Goal: Information Seeking & Learning: Check status

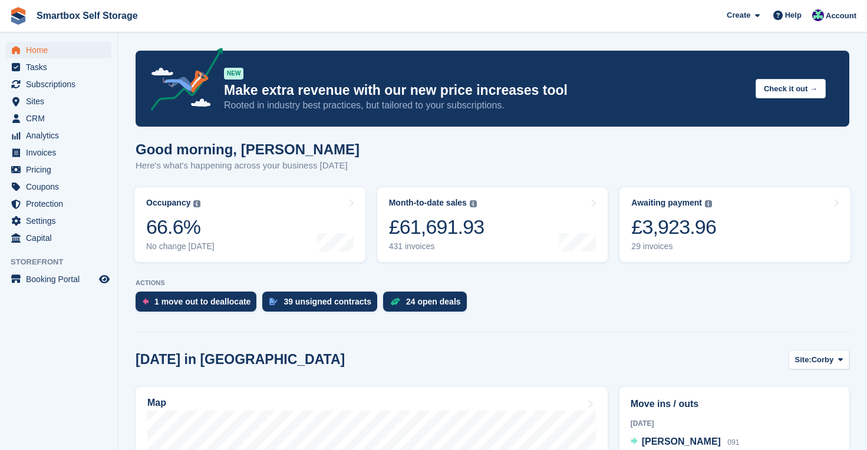
click at [36, 50] on span "Home" at bounding box center [61, 50] width 71 height 16
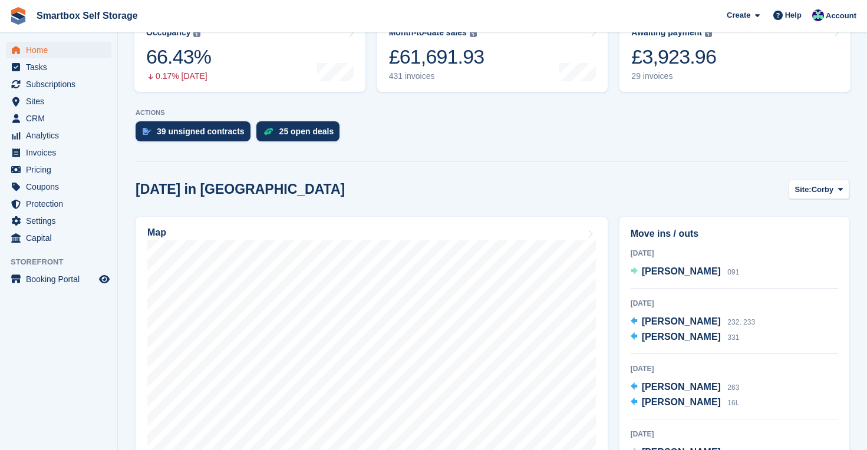
scroll to position [193, 0]
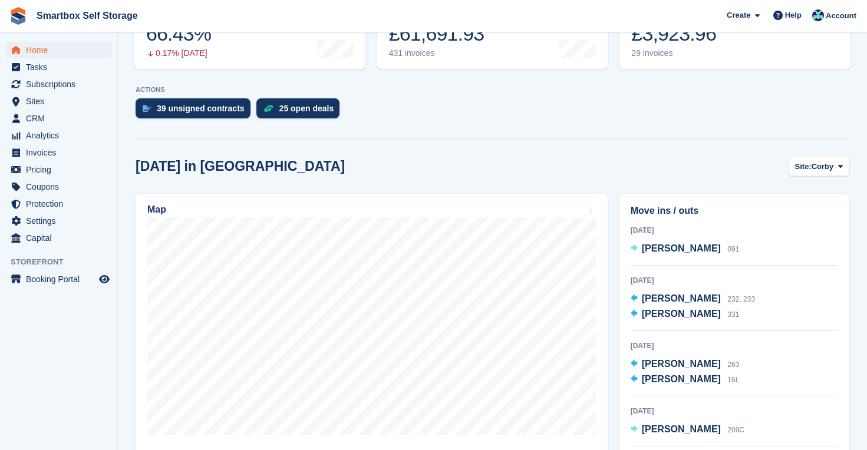
click at [32, 50] on span "Home" at bounding box center [61, 50] width 71 height 16
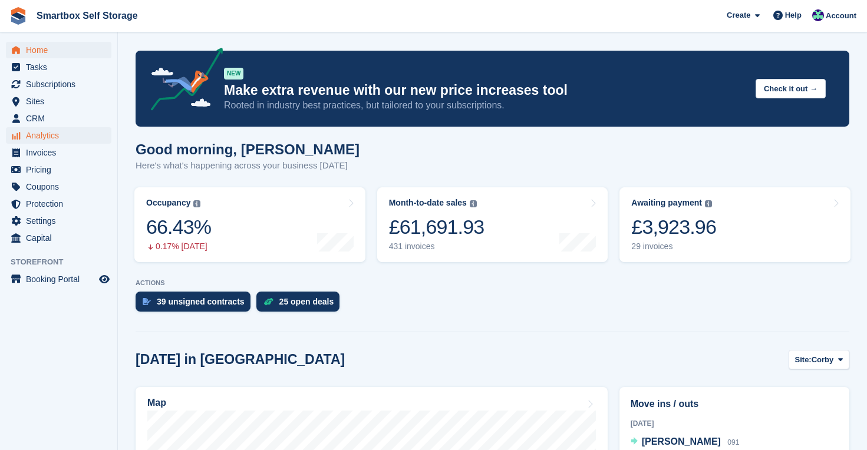
click at [47, 140] on span "Analytics" at bounding box center [61, 135] width 71 height 16
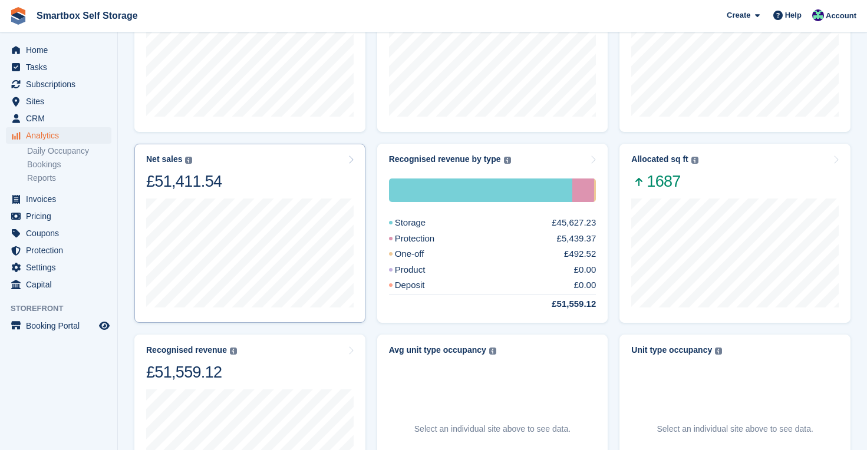
scroll to position [214, 0]
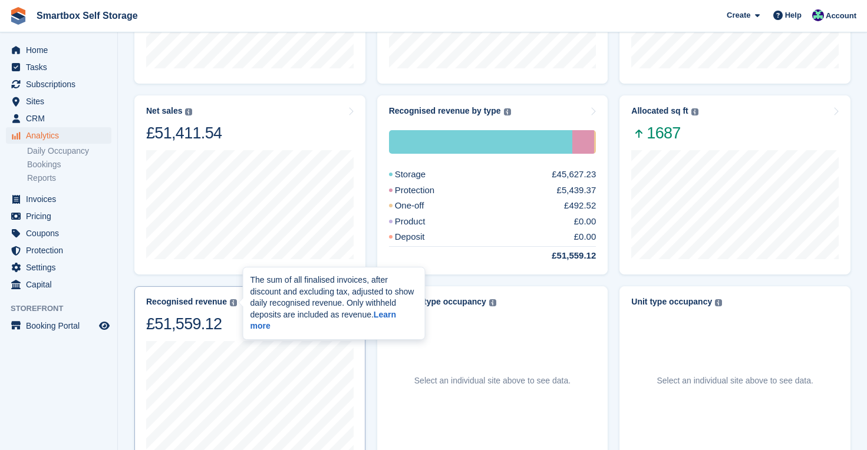
click at [247, 322] on div "The sum of all finalised invoices, after discount and excluding tax, adjusted t…" at bounding box center [333, 303] width 181 height 72
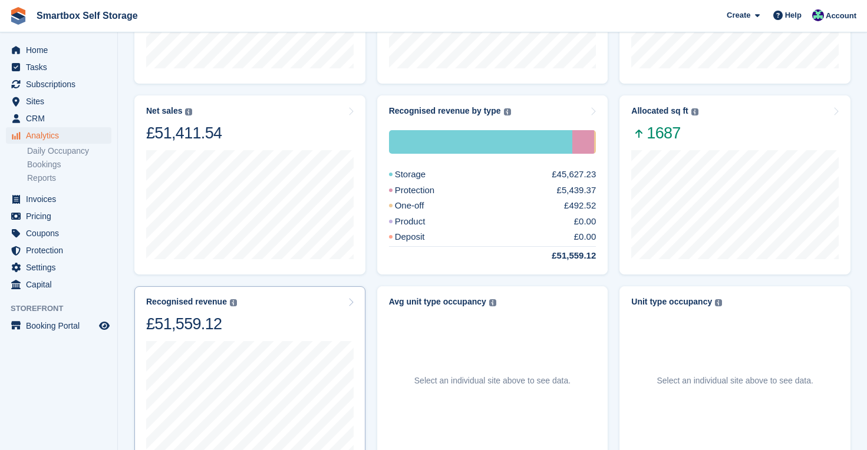
click at [226, 336] on div at bounding box center [249, 394] width 207 height 121
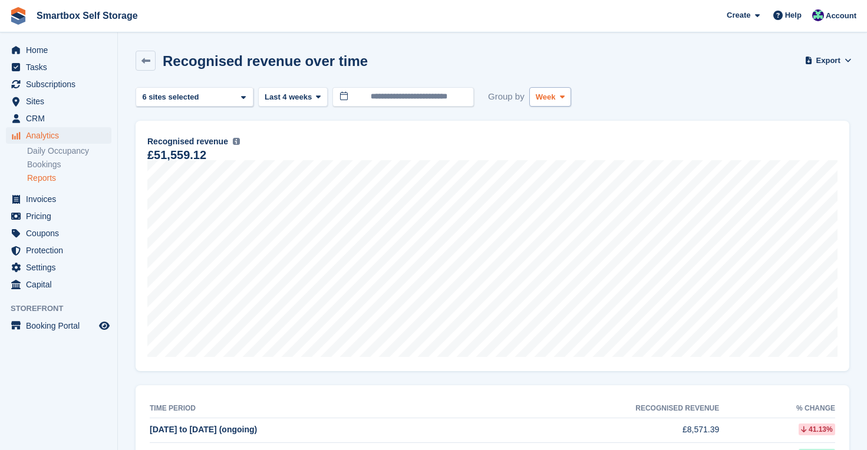
click at [562, 99] on icon at bounding box center [562, 97] width 5 height 8
click at [559, 171] on link "Month" at bounding box center [585, 167] width 103 height 21
click at [308, 98] on span "Last 4 weeks" at bounding box center [288, 97] width 47 height 12
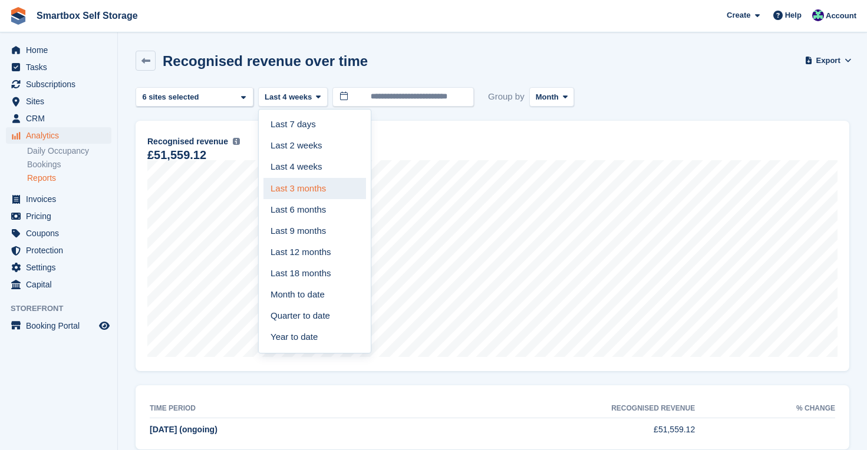
click at [302, 189] on link "Last 3 months" at bounding box center [314, 188] width 103 height 21
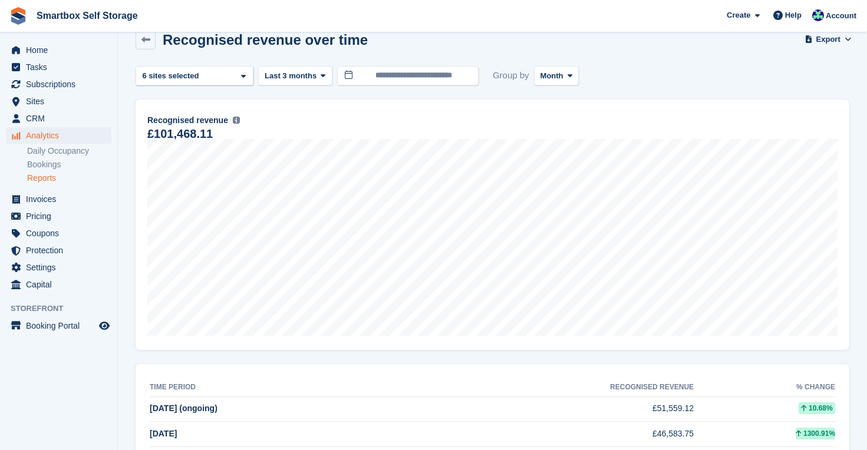
scroll to position [14, 0]
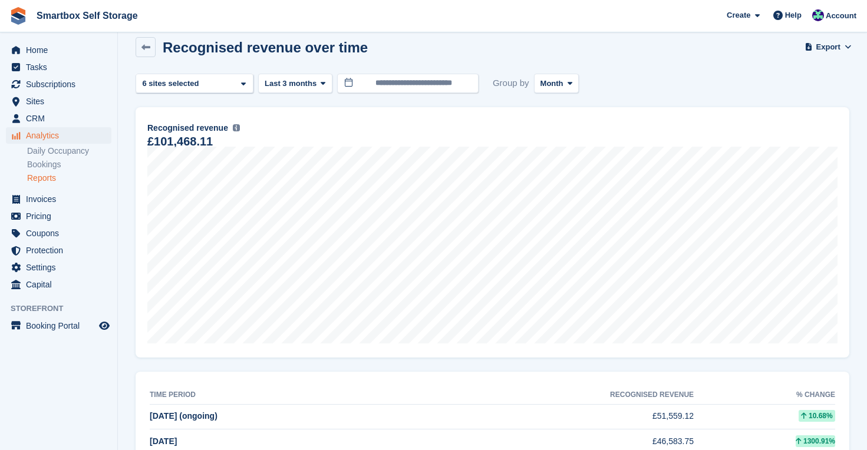
click at [46, 136] on span "Analytics" at bounding box center [61, 135] width 71 height 16
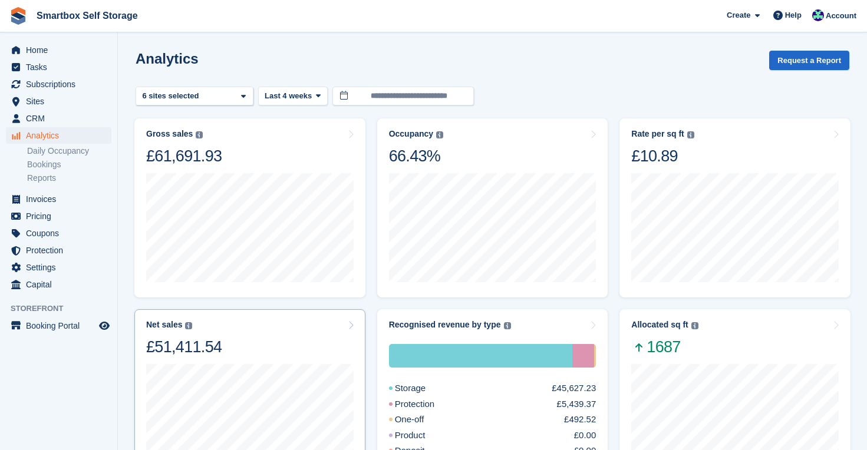
click at [236, 345] on div "Net sales The sum of all finalised invoices, after discount and excluding tax. …" at bounding box center [249, 338] width 207 height 37
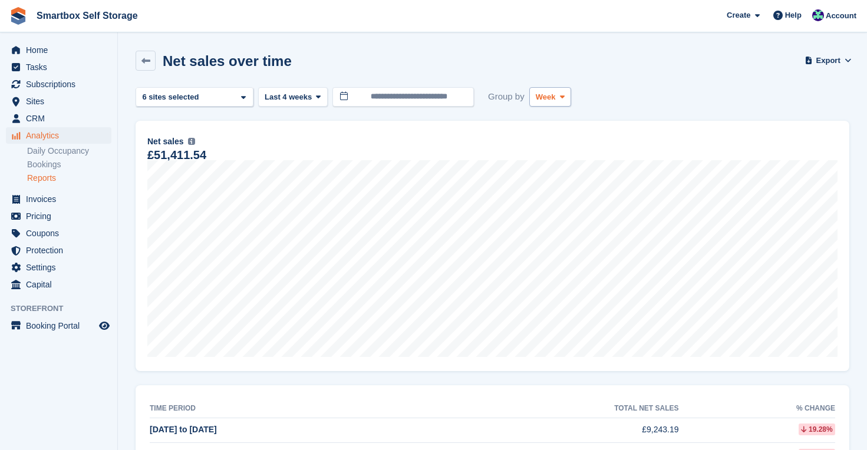
click at [556, 94] on span "Week" at bounding box center [546, 97] width 20 height 12
click at [559, 169] on link "Month" at bounding box center [585, 167] width 103 height 21
click at [298, 92] on span "Last 4 weeks" at bounding box center [288, 97] width 47 height 12
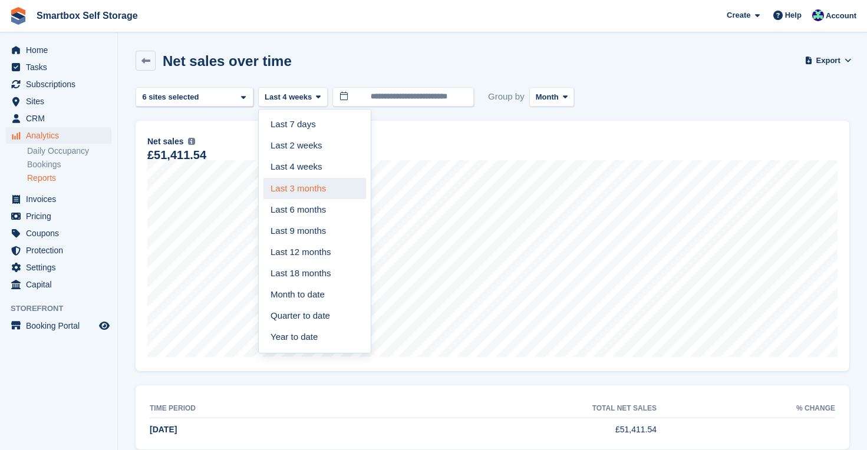
click at [303, 183] on link "Last 3 months" at bounding box center [314, 188] width 103 height 21
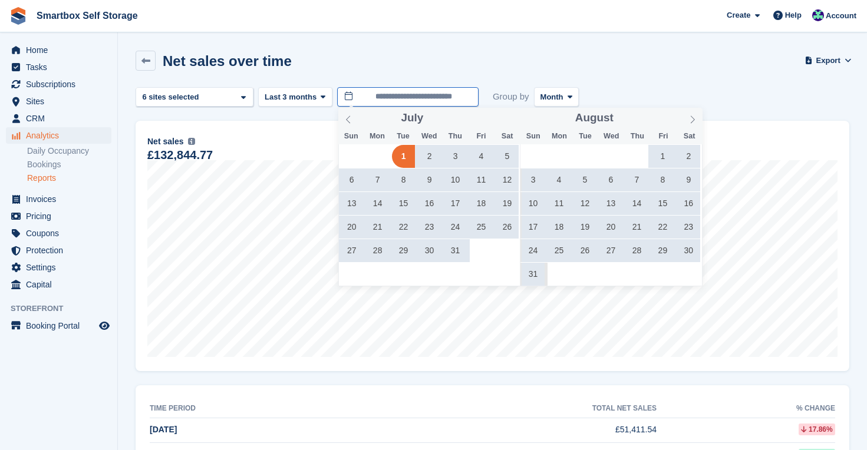
click at [434, 101] on input "**********" at bounding box center [407, 96] width 141 height 19
click at [656, 154] on span "1" at bounding box center [662, 156] width 23 height 23
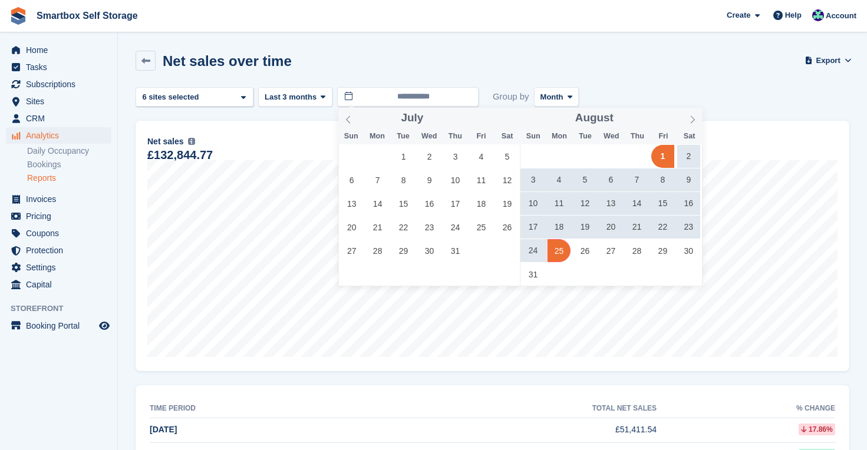
click at [556, 257] on span "25" at bounding box center [558, 250] width 23 height 23
type input "**********"
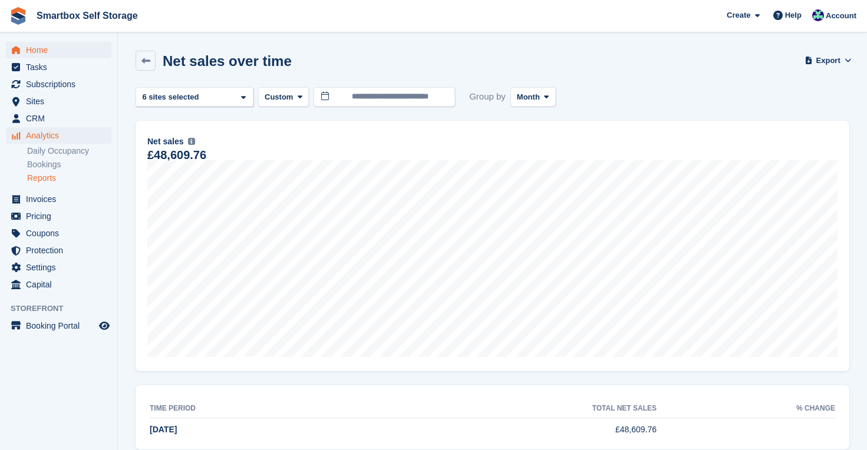
click at [40, 49] on span "Home" at bounding box center [61, 50] width 71 height 16
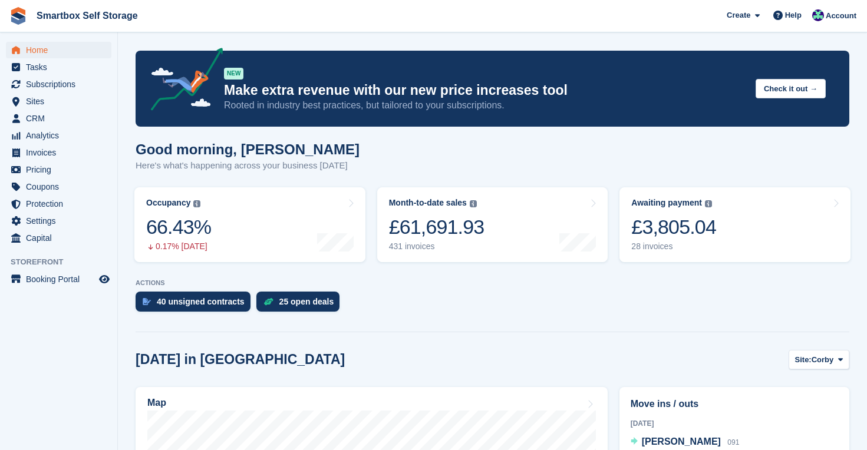
click at [44, 48] on span "Home" at bounding box center [61, 50] width 71 height 16
click at [320, 303] on div "25 open deals" at bounding box center [306, 301] width 55 height 9
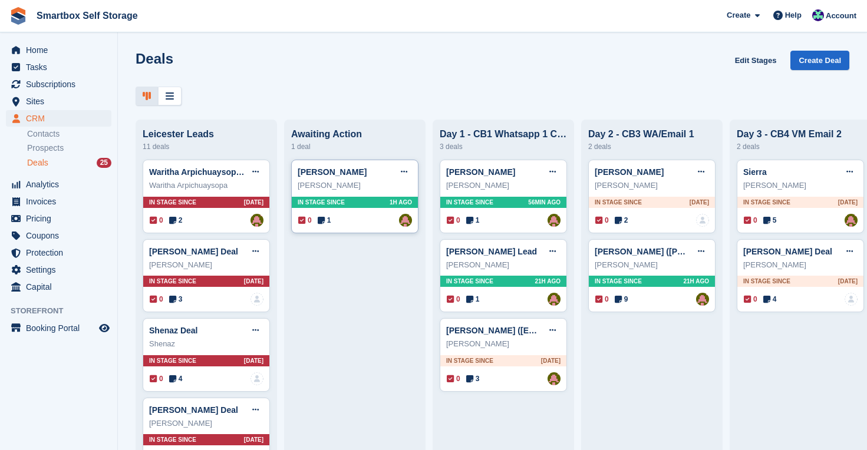
click at [366, 208] on div "Scott Campbell Edit deal Mark as won Mark as lost Delete deal Scott Campbell In…" at bounding box center [354, 197] width 127 height 74
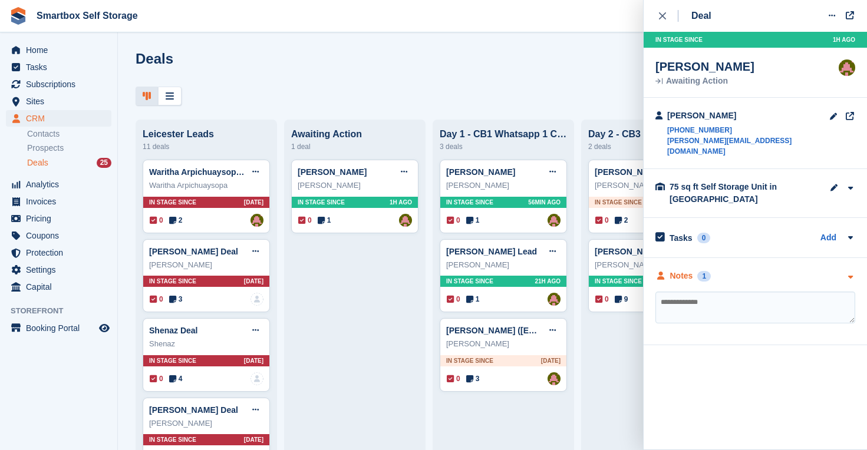
click at [686, 270] on div "Notes" at bounding box center [681, 276] width 23 height 12
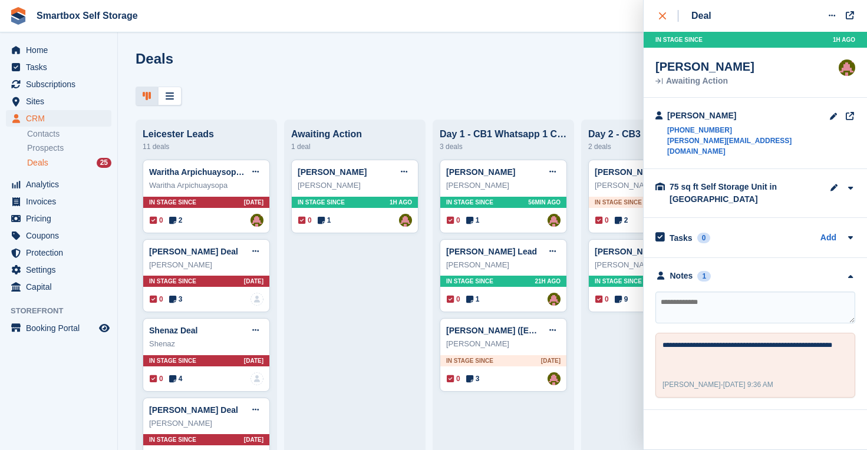
click at [659, 14] on icon "close" at bounding box center [662, 15] width 7 height 7
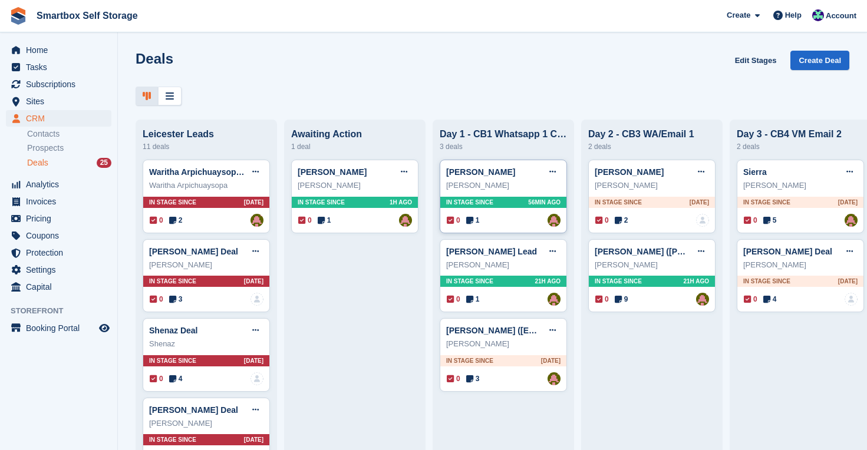
click at [521, 202] on div "In stage since 56MIN AGO" at bounding box center [503, 202] width 126 height 11
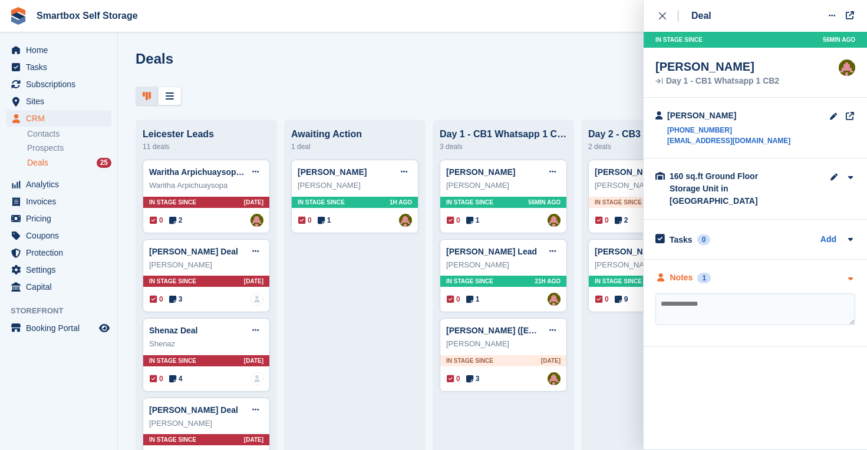
click at [680, 272] on div "Notes" at bounding box center [681, 278] width 23 height 12
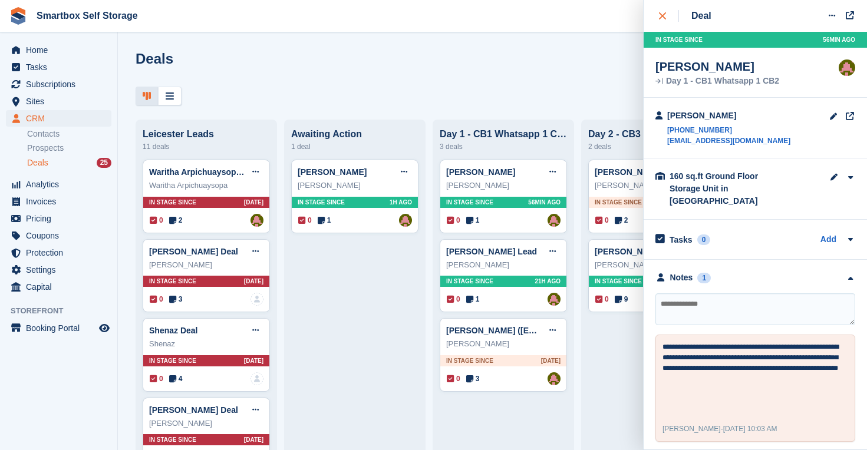
click at [664, 14] on icon "close" at bounding box center [662, 15] width 7 height 7
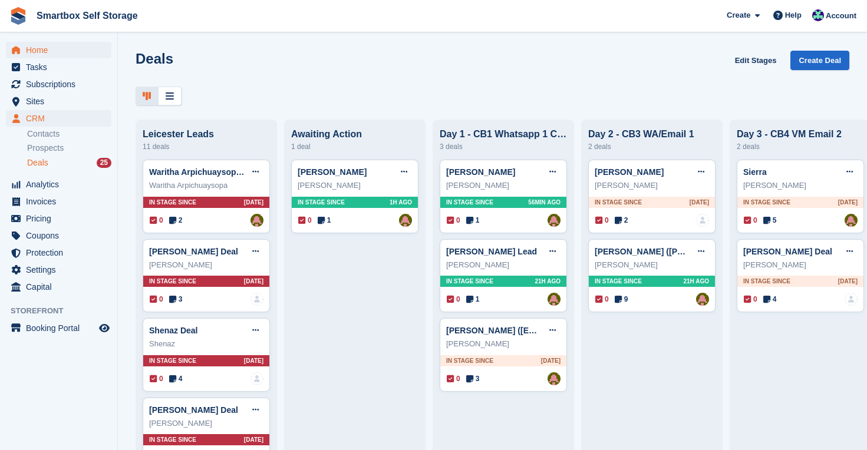
click at [46, 48] on span "Home" at bounding box center [61, 50] width 71 height 16
